Goal: Task Accomplishment & Management: Manage account settings

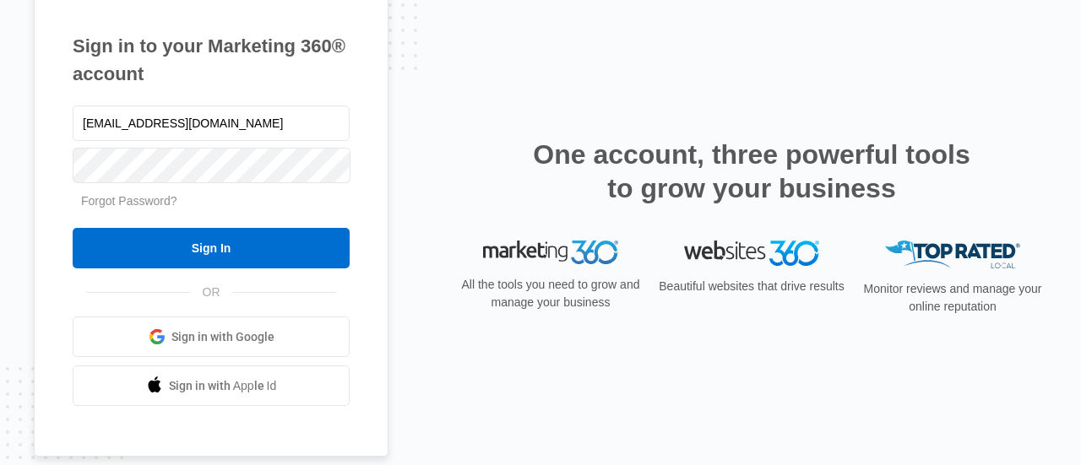
type input "[EMAIL_ADDRESS][DOMAIN_NAME]"
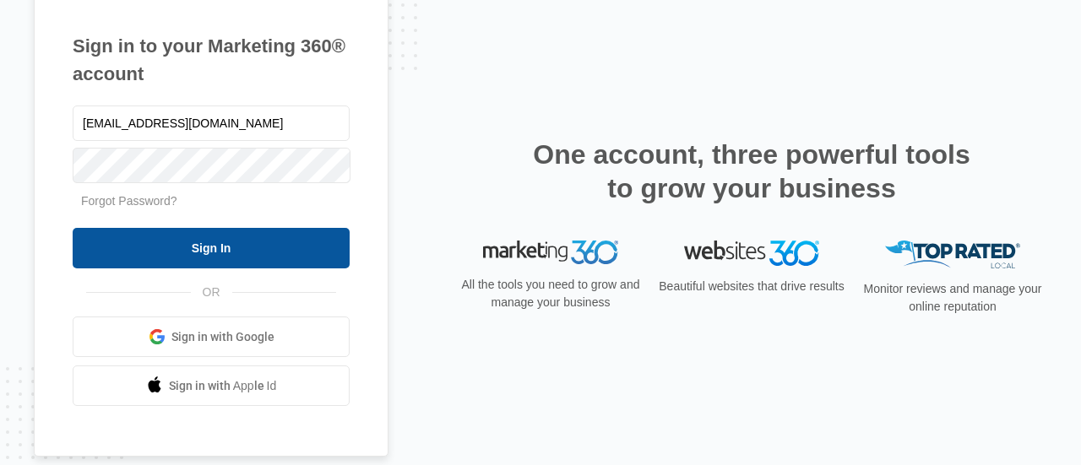
click at [192, 242] on input "Sign In" at bounding box center [211, 248] width 277 height 41
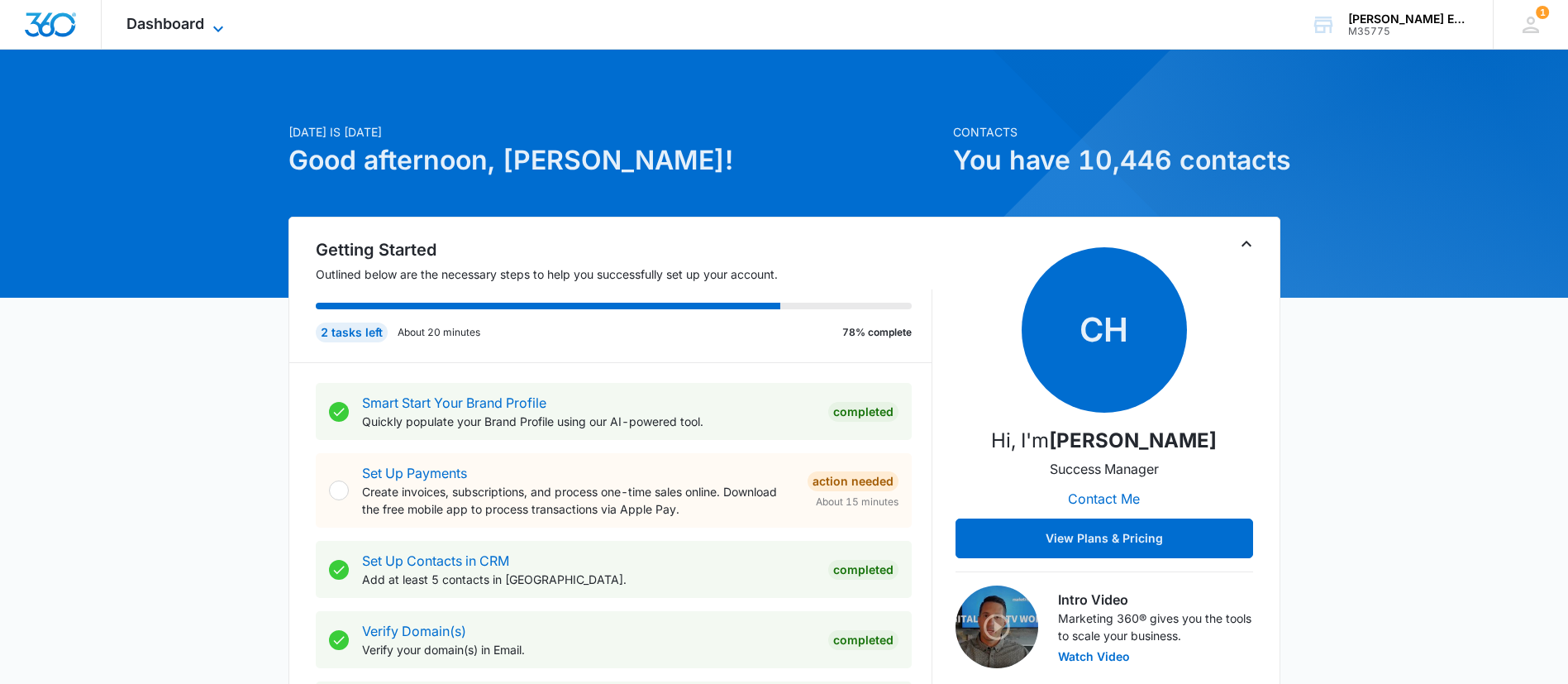
click at [183, 22] on span "Dashboard" at bounding box center [165, 24] width 77 height 18
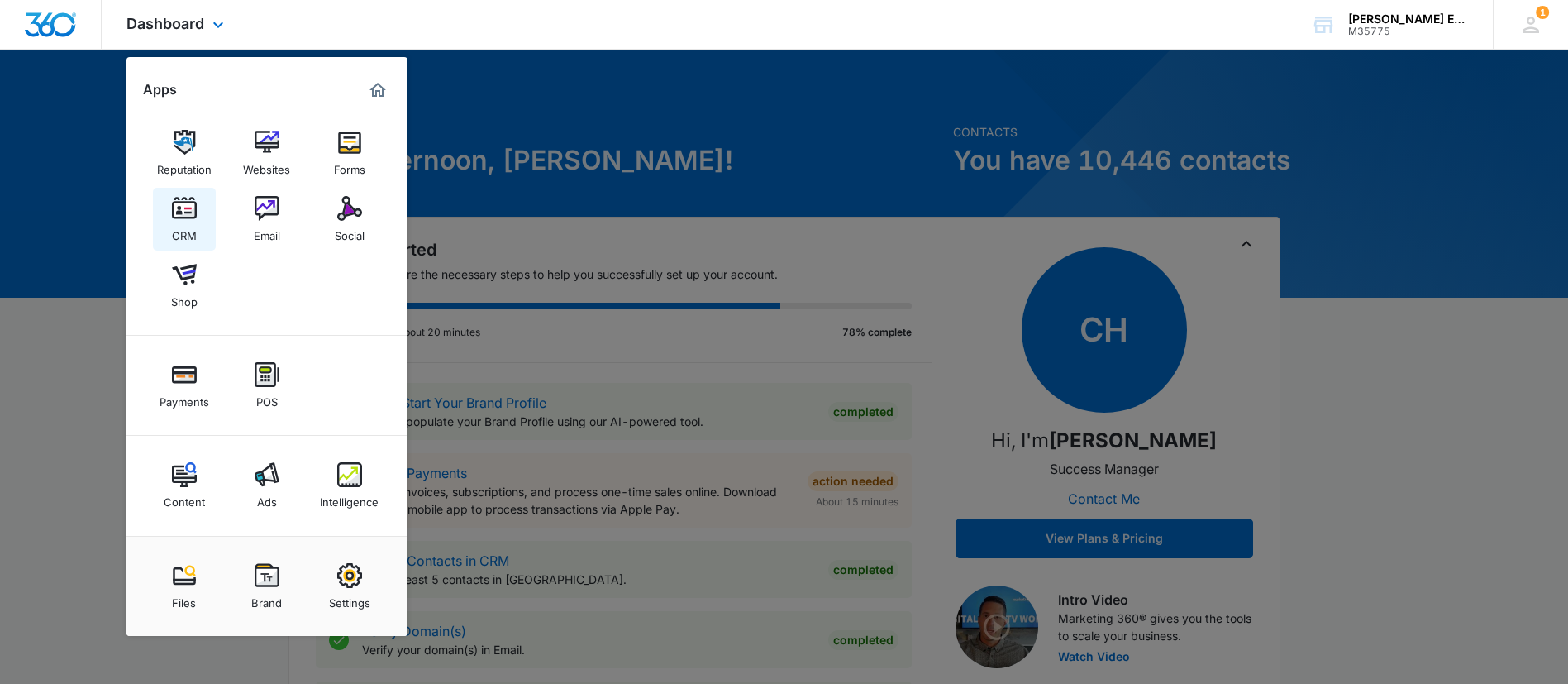
click at [184, 210] on img at bounding box center [184, 208] width 24 height 24
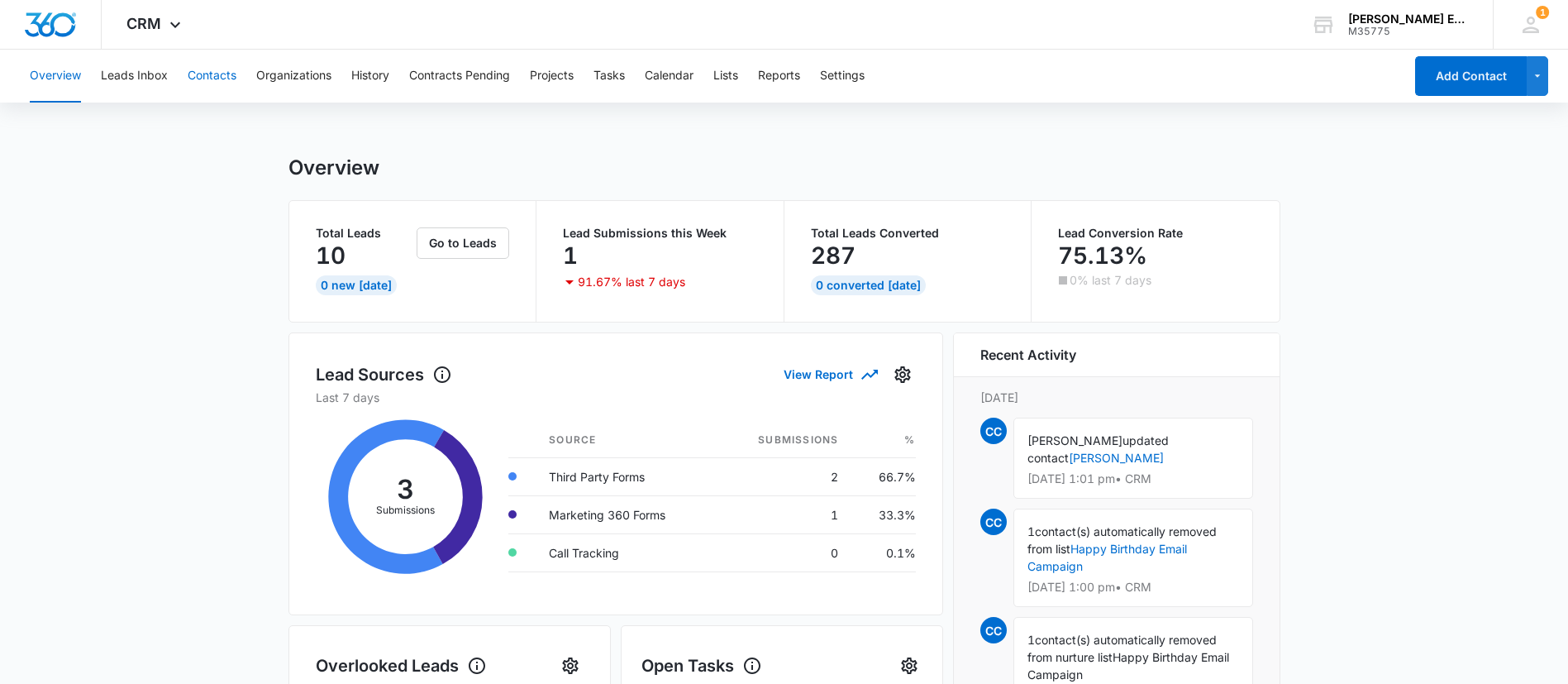
click at [201, 76] on button "Contacts" at bounding box center [213, 76] width 49 height 53
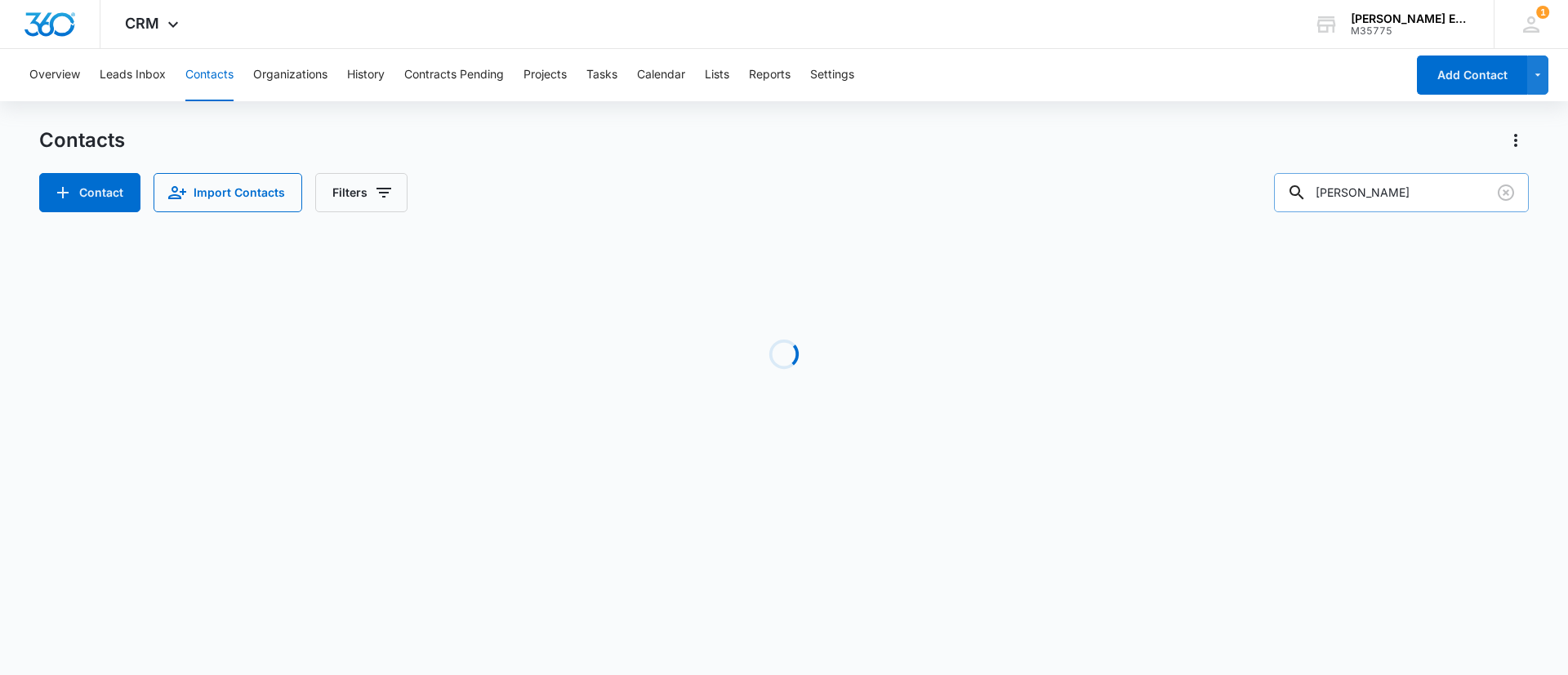
drag, startPoint x: 1420, startPoint y: 200, endPoint x: 1292, endPoint y: 197, distance: 128.0
click at [1292, 197] on input "Aarti Chatrath" at bounding box center [1401, 192] width 254 height 40
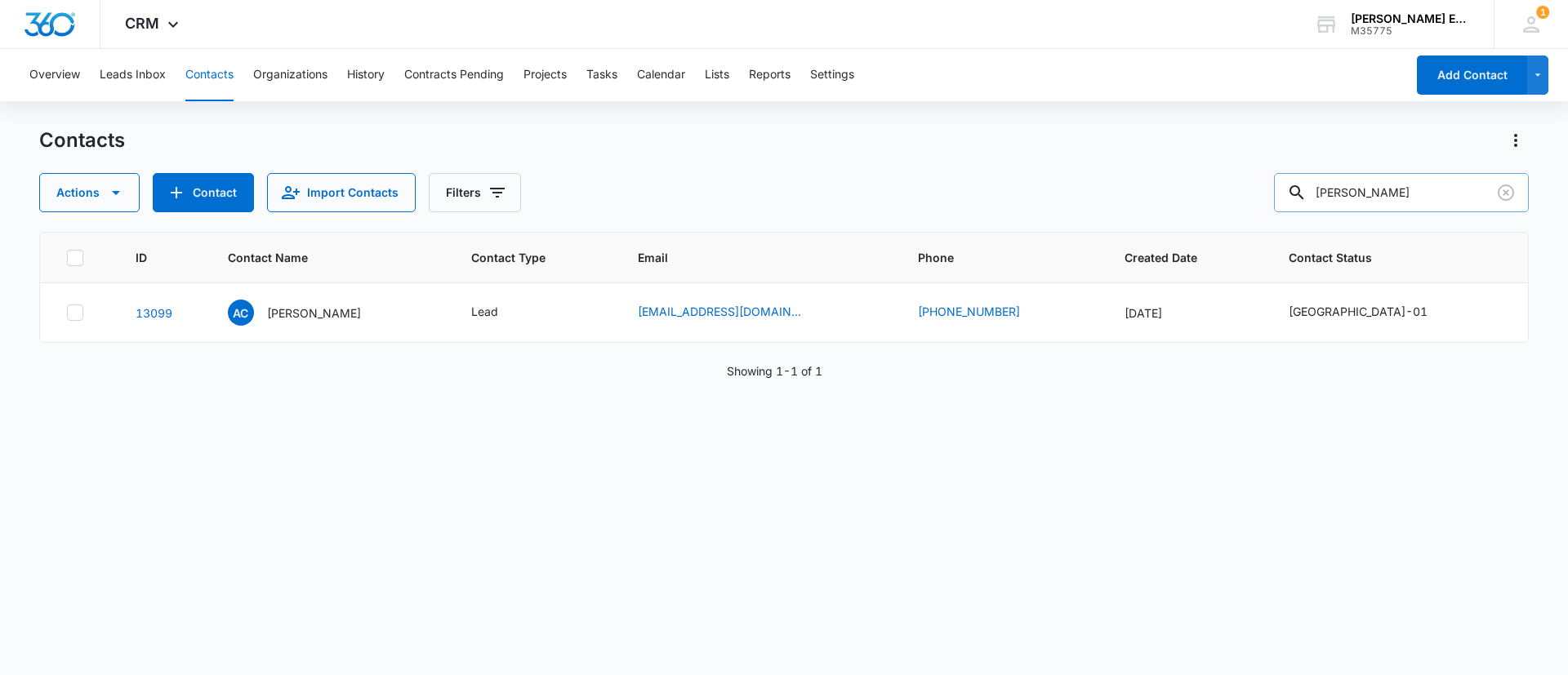
paste input "Loker309AJI$"
drag, startPoint x: 1423, startPoint y: 191, endPoint x: 1109, endPoint y: 191, distance: 314.0
click at [1109, 191] on div "Actions Contact Import Contacts Filters Loker309AJI$" at bounding box center [784, 192] width 1490 height 40
type input "Salazar"
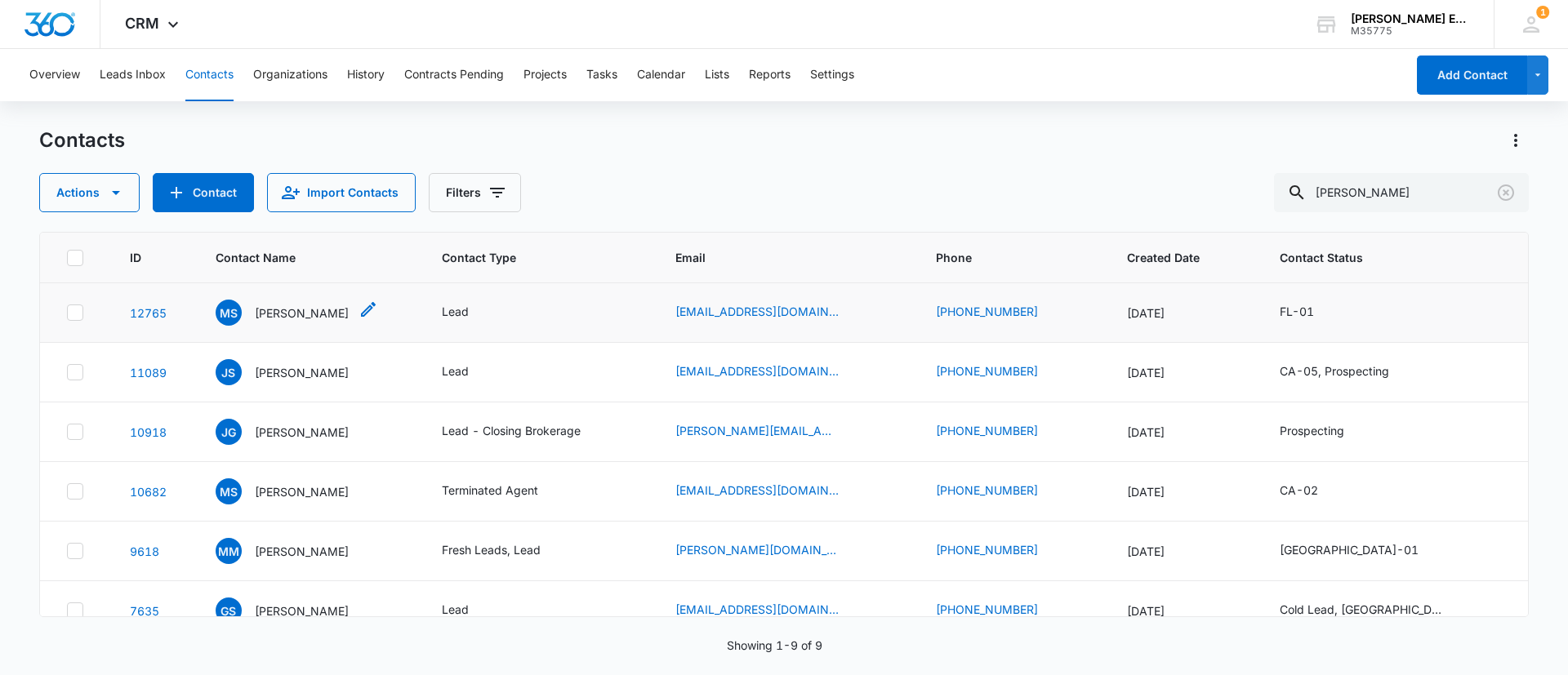
click at [282, 315] on p "Melissa Salazar" at bounding box center [301, 313] width 94 height 17
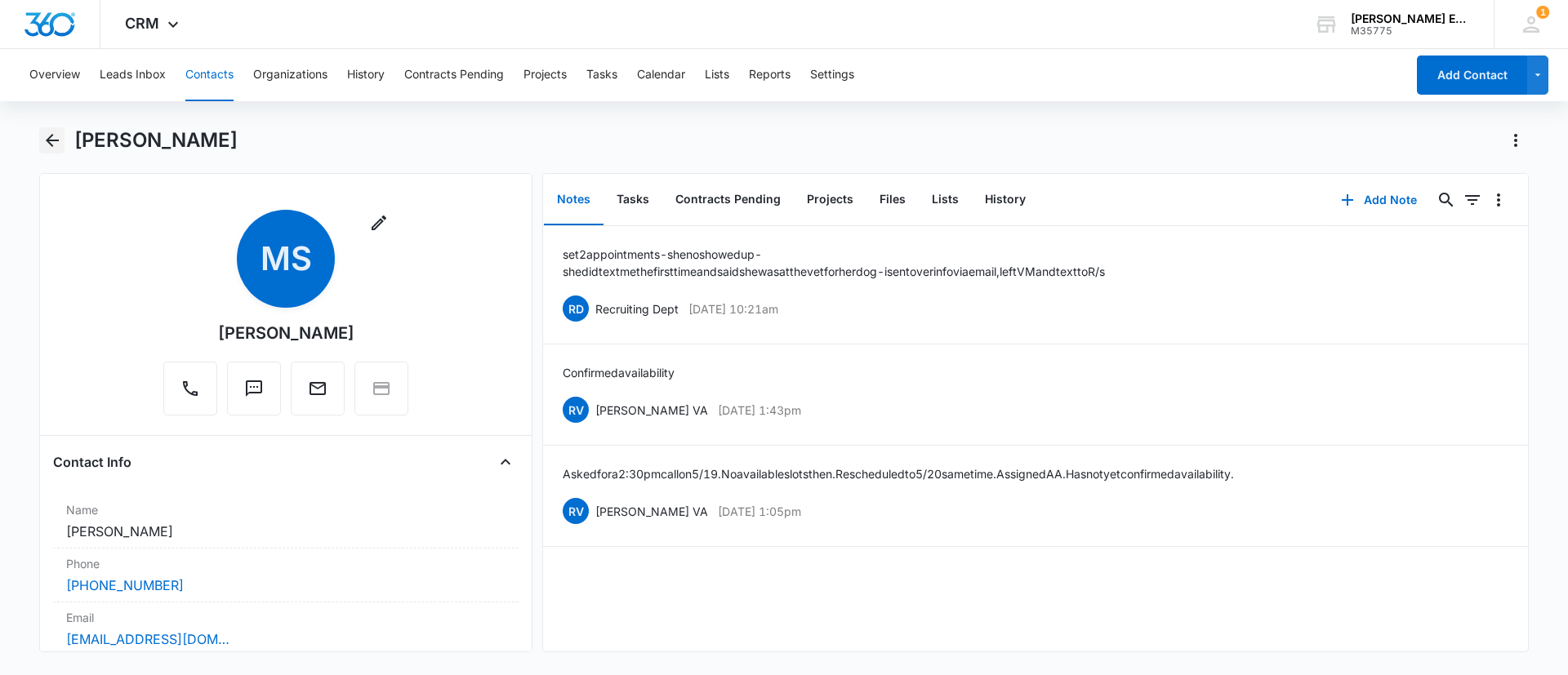
click at [60, 137] on icon "Back" at bounding box center [52, 140] width 19 height 19
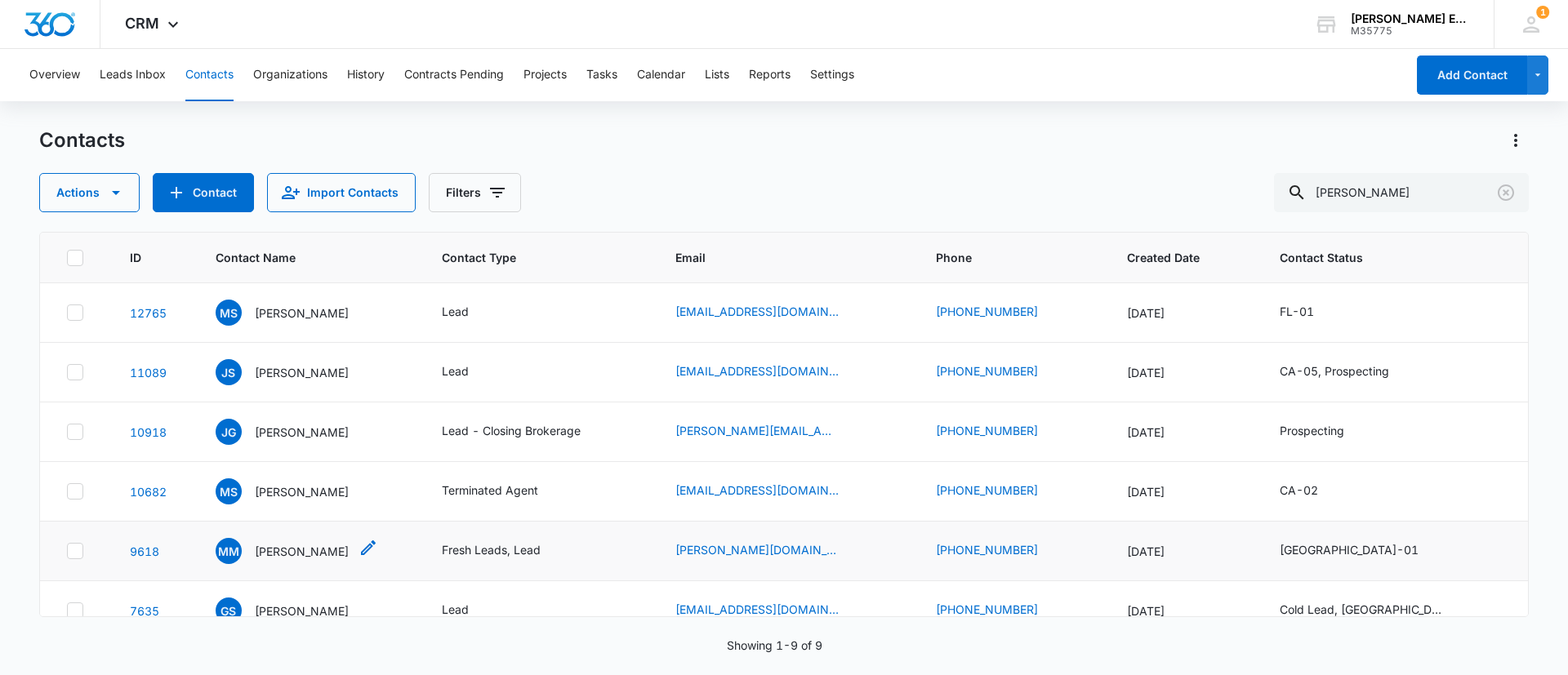
click at [275, 552] on p "Maricela M. Salazar" at bounding box center [301, 551] width 94 height 17
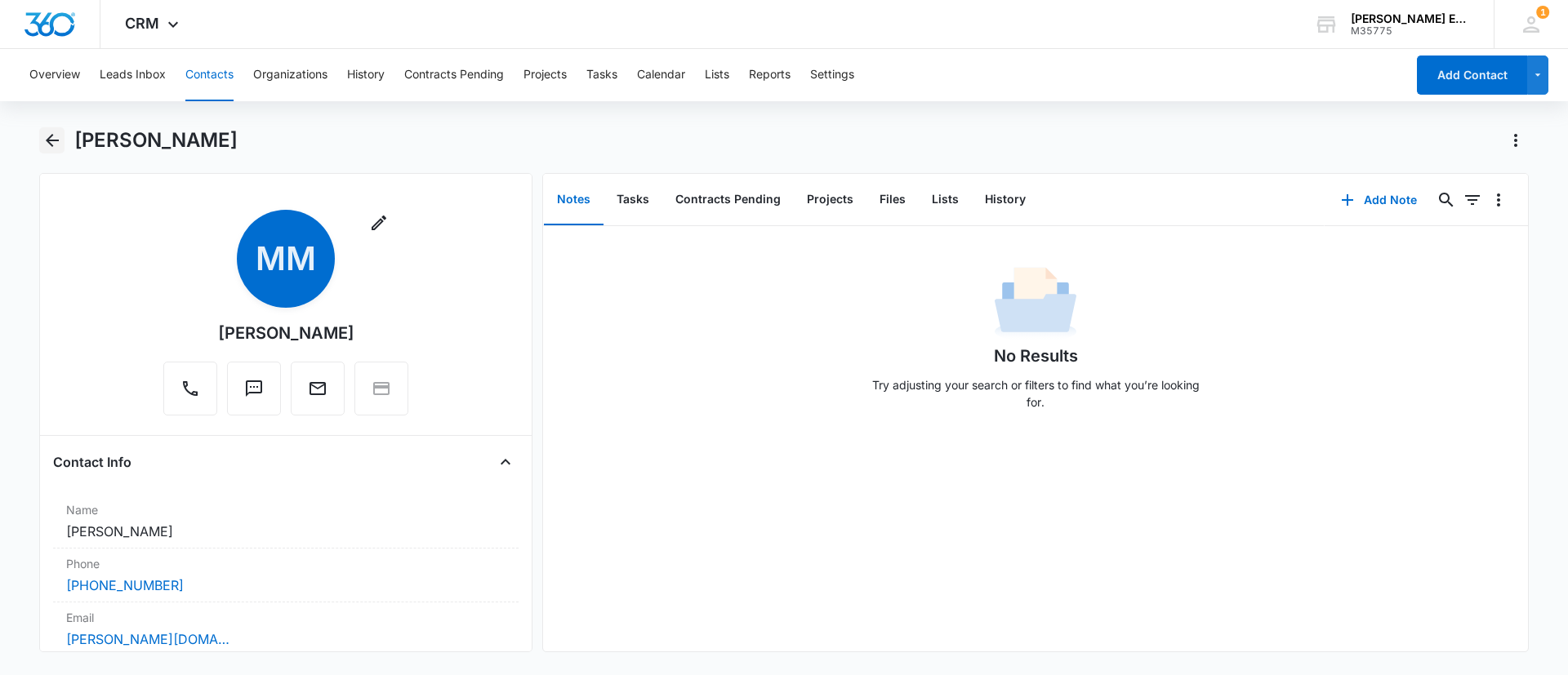
click at [49, 137] on icon "Back" at bounding box center [52, 140] width 14 height 14
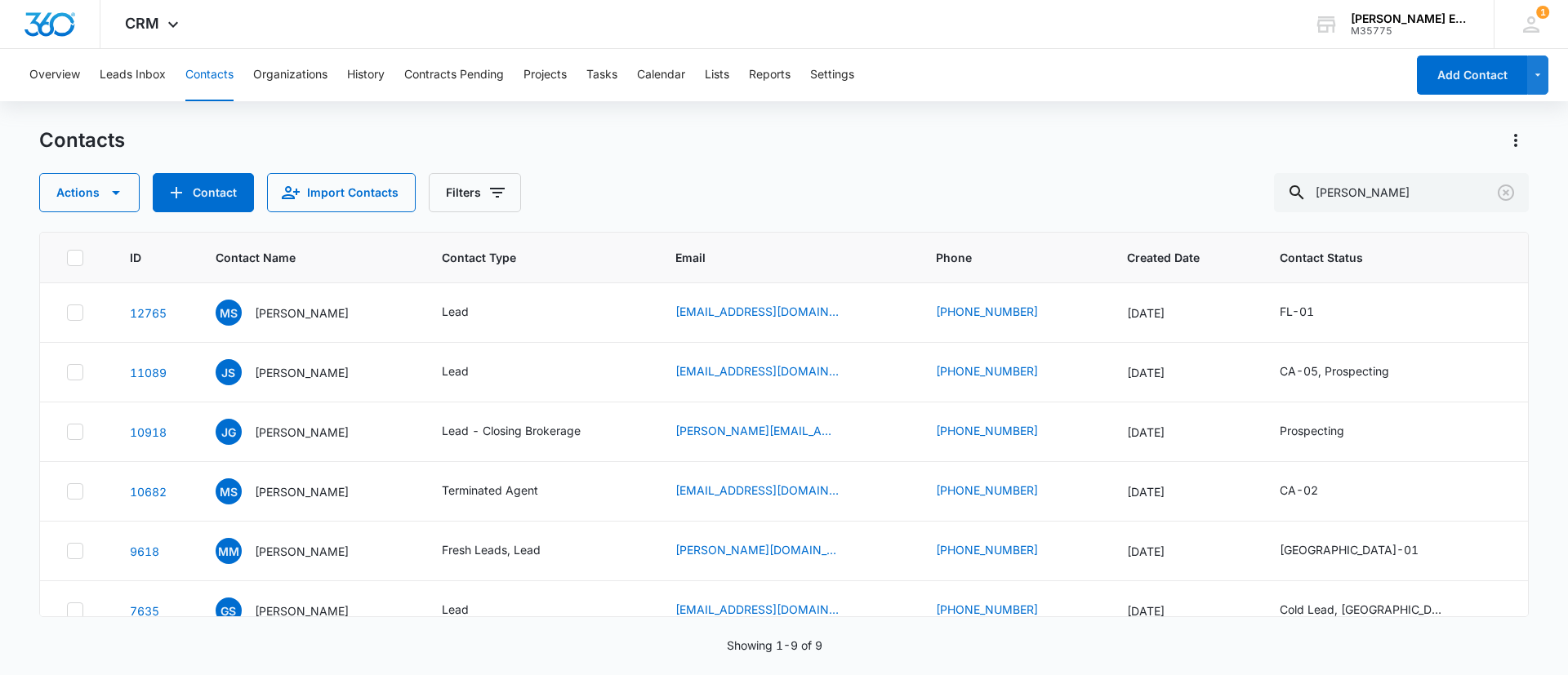
click at [289, 321] on div "MS Melissa Salazar" at bounding box center [282, 312] width 133 height 26
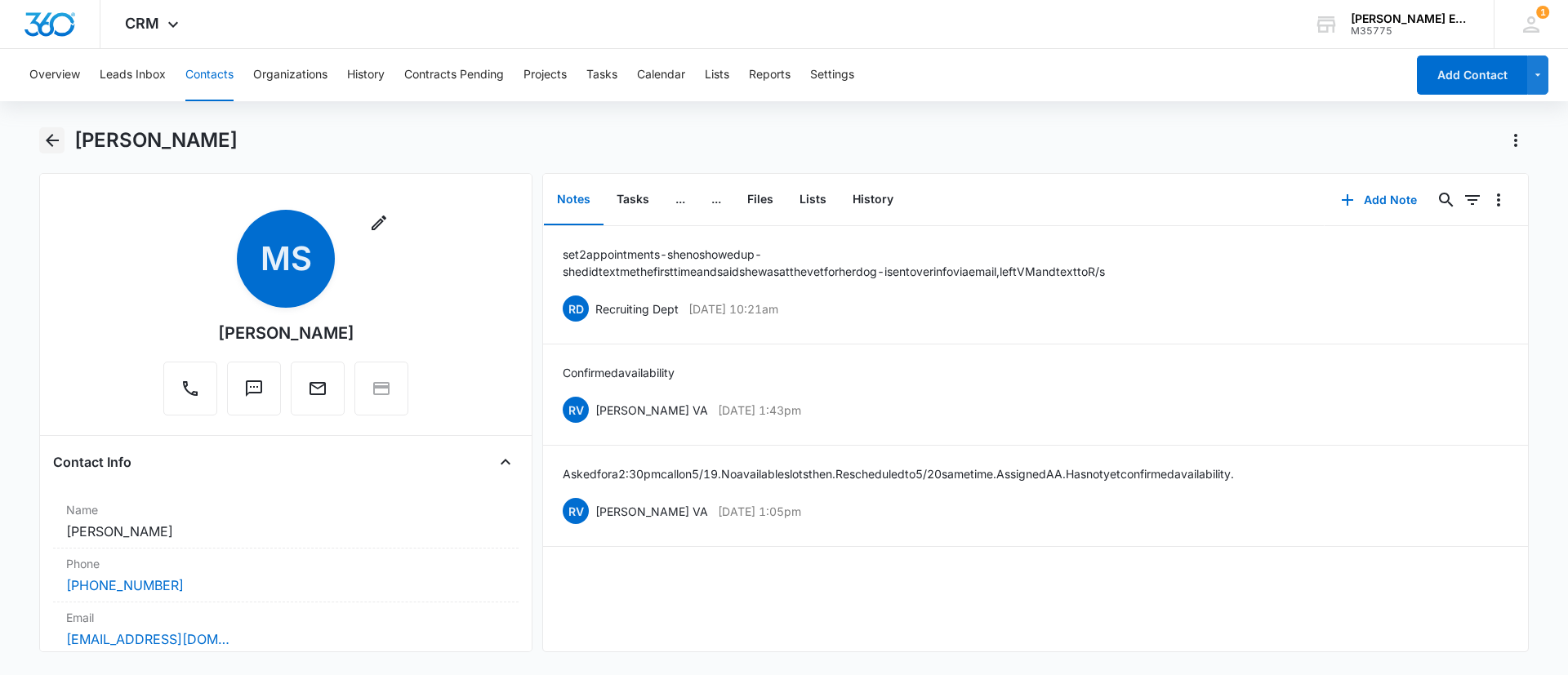
click at [52, 143] on icon "Back" at bounding box center [52, 140] width 19 height 19
